Goal: Task Accomplishment & Management: Use online tool/utility

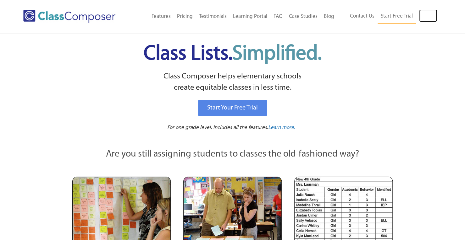
click at [425, 19] on link "Log In" at bounding box center [428, 15] width 18 height 13
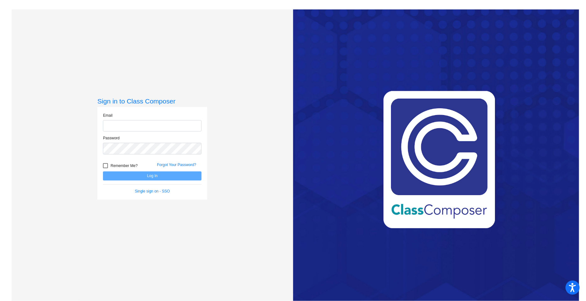
type input "dhillman@seasidek12.org"
click at [189, 173] on button "Log In" at bounding box center [152, 175] width 99 height 9
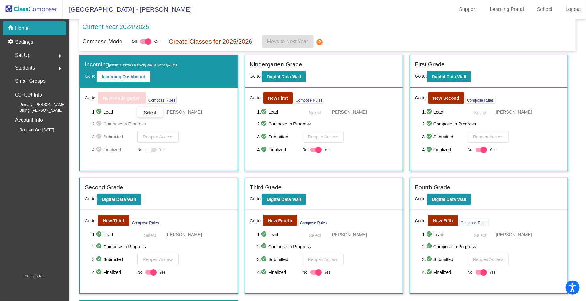
click at [121, 79] on b "Incoming Dashboard" at bounding box center [124, 76] width 44 height 5
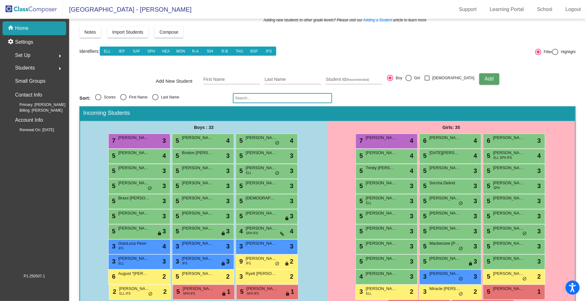
scroll to position [25, 0]
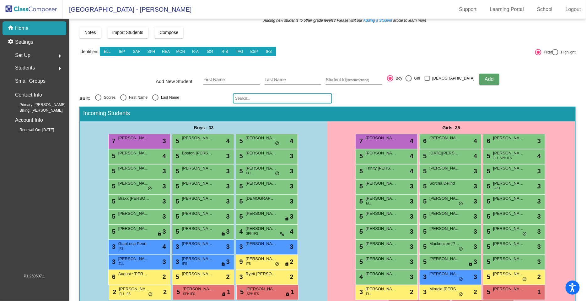
click at [221, 77] on input "First Name" at bounding box center [232, 79] width 57 height 5
click at [191, 92] on div "2025 - 2026 New Incoming Kindergarten Students New students who are entering yo…" at bounding box center [327, 164] width 497 height 323
click at [252, 97] on input "text" at bounding box center [282, 98] width 99 height 10
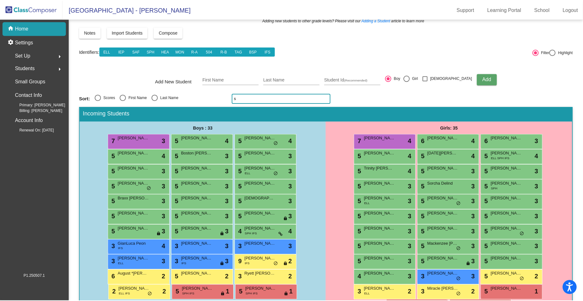
scroll to position [0, 0]
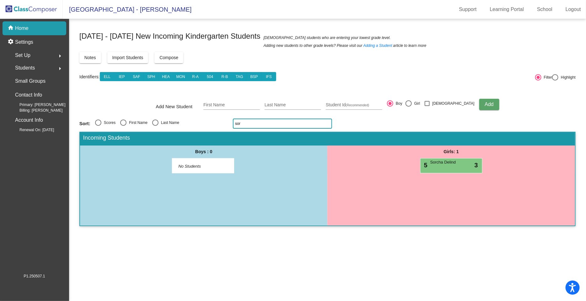
click at [448, 165] on div "5 Sorcha Delind lock do_not_disturb_alt 3" at bounding box center [451, 164] width 60 height 13
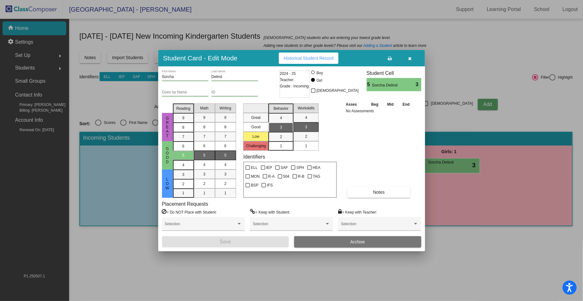
click at [352, 220] on div "Selection" at bounding box center [379, 225] width 77 height 11
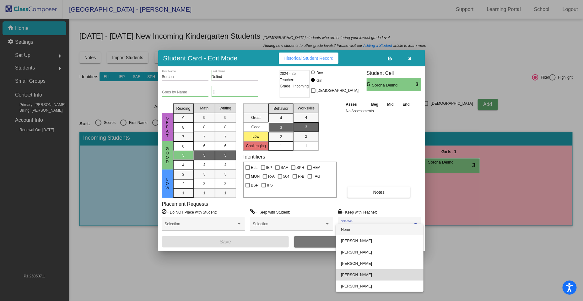
click at [356, 273] on span "Corinne Capodagli" at bounding box center [379, 274] width 77 height 11
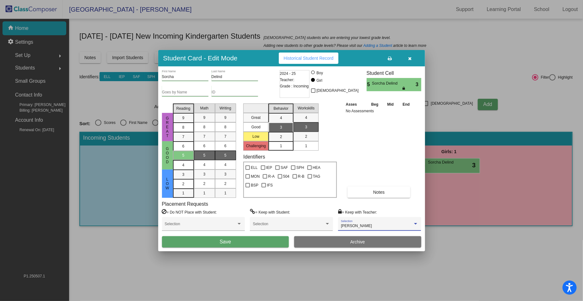
click at [255, 242] on button "Save" at bounding box center [225, 241] width 127 height 11
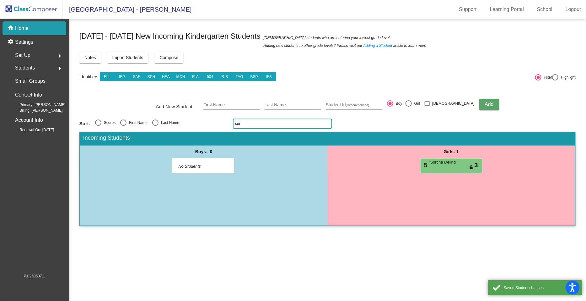
drag, startPoint x: 259, startPoint y: 125, endPoint x: 188, endPoint y: 138, distance: 72.8
click at [188, 138] on div "2025 - 2026 New Incoming Kindergarten Students New students who are entering yo…" at bounding box center [327, 130] width 497 height 204
type input "r"
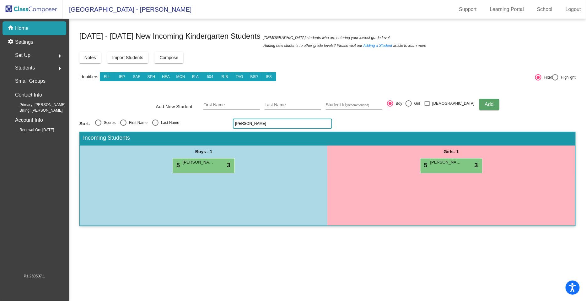
type input "goss"
click at [446, 165] on div "5 Rosie Gosser lock do_not_disturb_alt 3" at bounding box center [451, 164] width 60 height 13
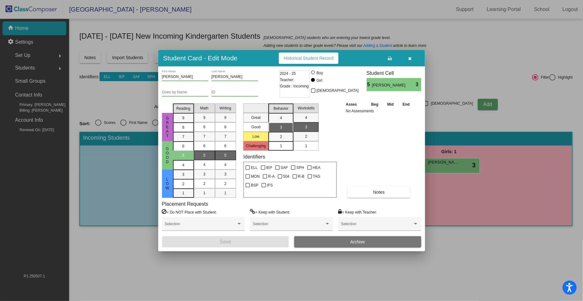
click at [347, 218] on div "Selection" at bounding box center [379, 224] width 83 height 14
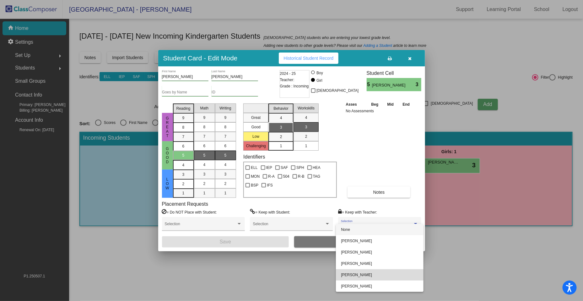
click at [355, 273] on span "Corinne Capodagli" at bounding box center [379, 274] width 77 height 11
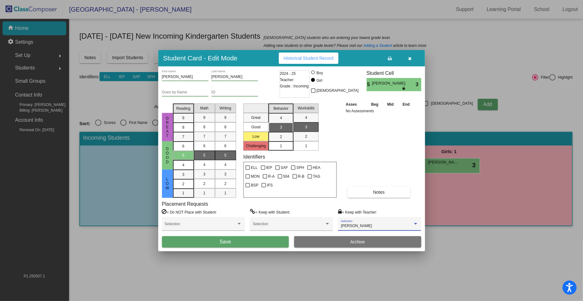
click at [230, 239] on span "Save" at bounding box center [225, 241] width 11 height 5
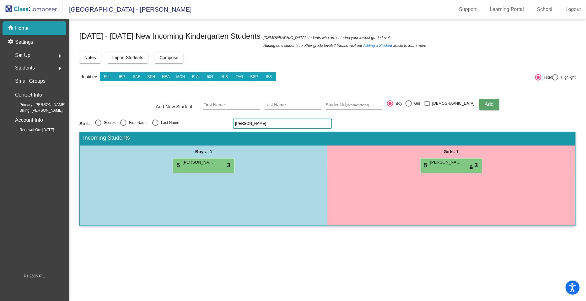
drag, startPoint x: 243, startPoint y: 119, endPoint x: 202, endPoint y: 118, distance: 41.5
click at [202, 118] on div "2025 - 2026 New Incoming Kindergarten Students New students who are entering yo…" at bounding box center [327, 130] width 497 height 204
type input "gagno"
click at [201, 167] on div "5 Sammy Gagnon lock do_not_disturb_alt 4" at bounding box center [203, 164] width 60 height 13
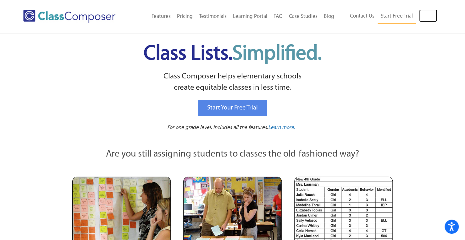
click at [427, 19] on link "Log In" at bounding box center [428, 15] width 18 height 13
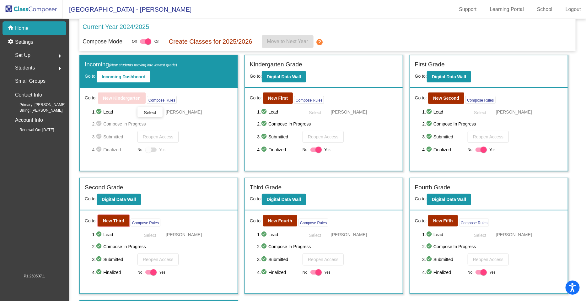
click at [115, 222] on button "New Third" at bounding box center [113, 220] width 31 height 11
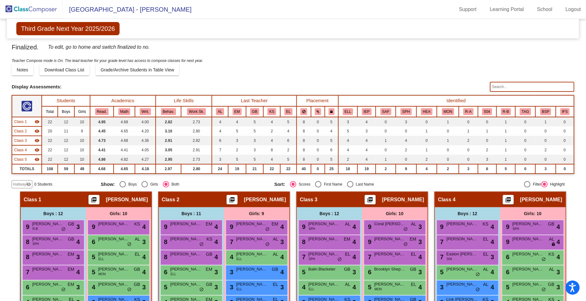
click at [509, 87] on input "text" at bounding box center [532, 87] width 84 height 10
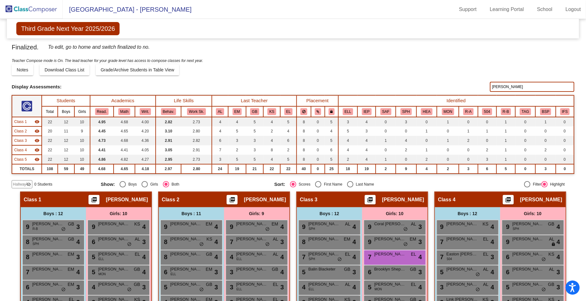
type input "downes"
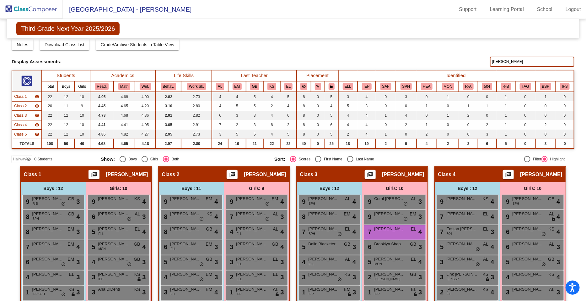
scroll to position [41, 0]
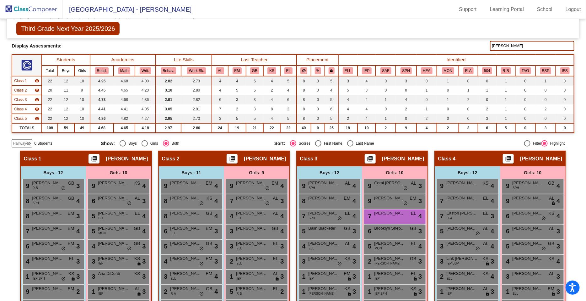
click at [407, 211] on div "7 Evelyn Downes EL lock do_not_disturb_alt 4" at bounding box center [395, 215] width 60 height 13
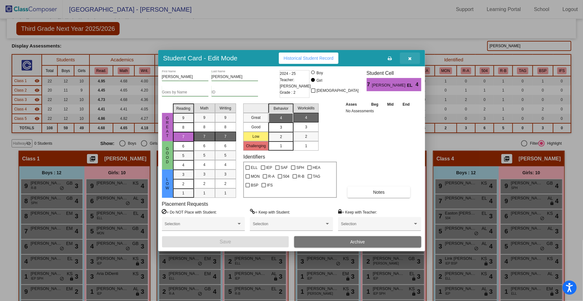
click at [411, 54] on button "button" at bounding box center [410, 57] width 20 height 11
